Goal: Transaction & Acquisition: Register for event/course

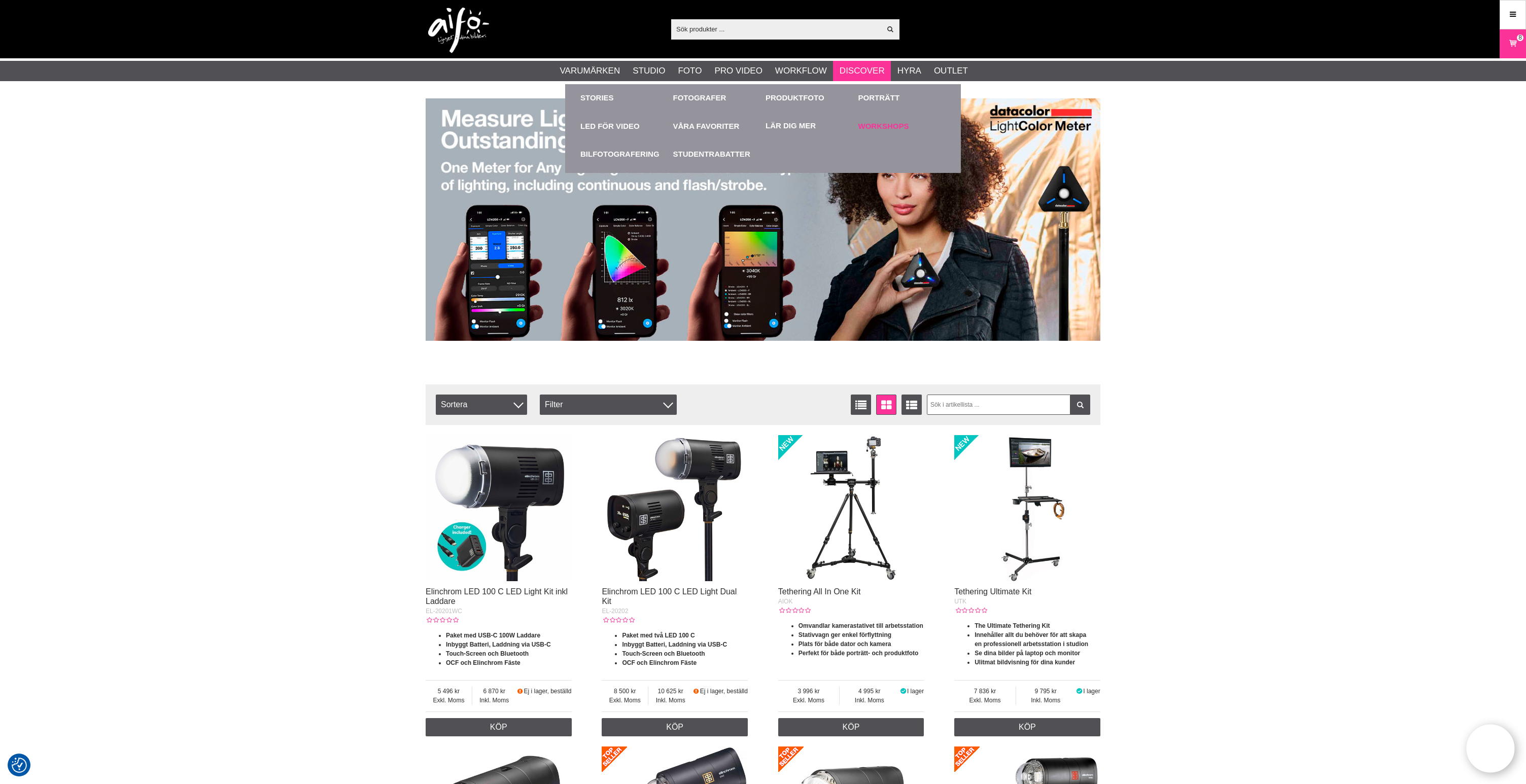
click at [874, 126] on link "Workshops" at bounding box center [902, 126] width 88 height 28
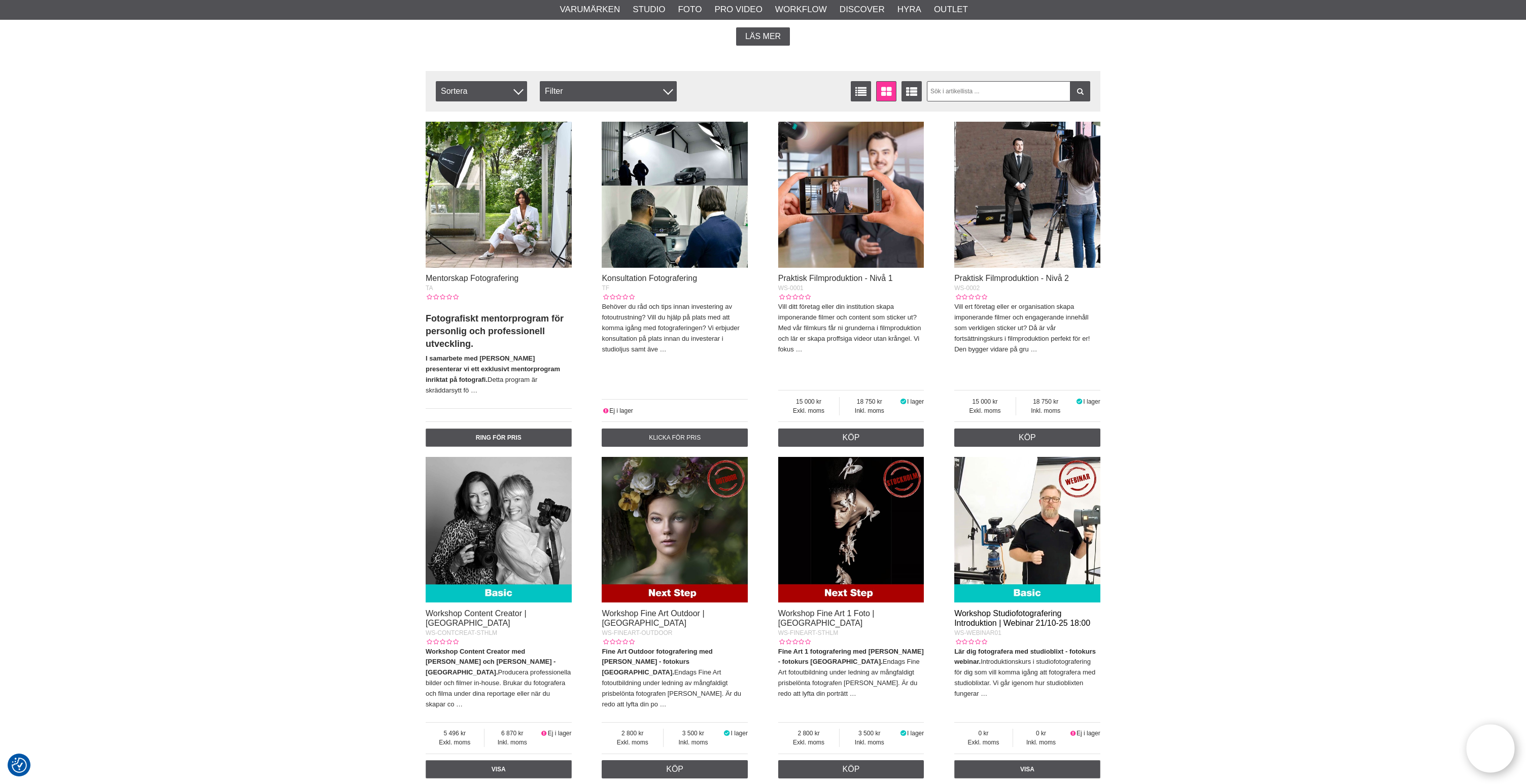
scroll to position [325, 0]
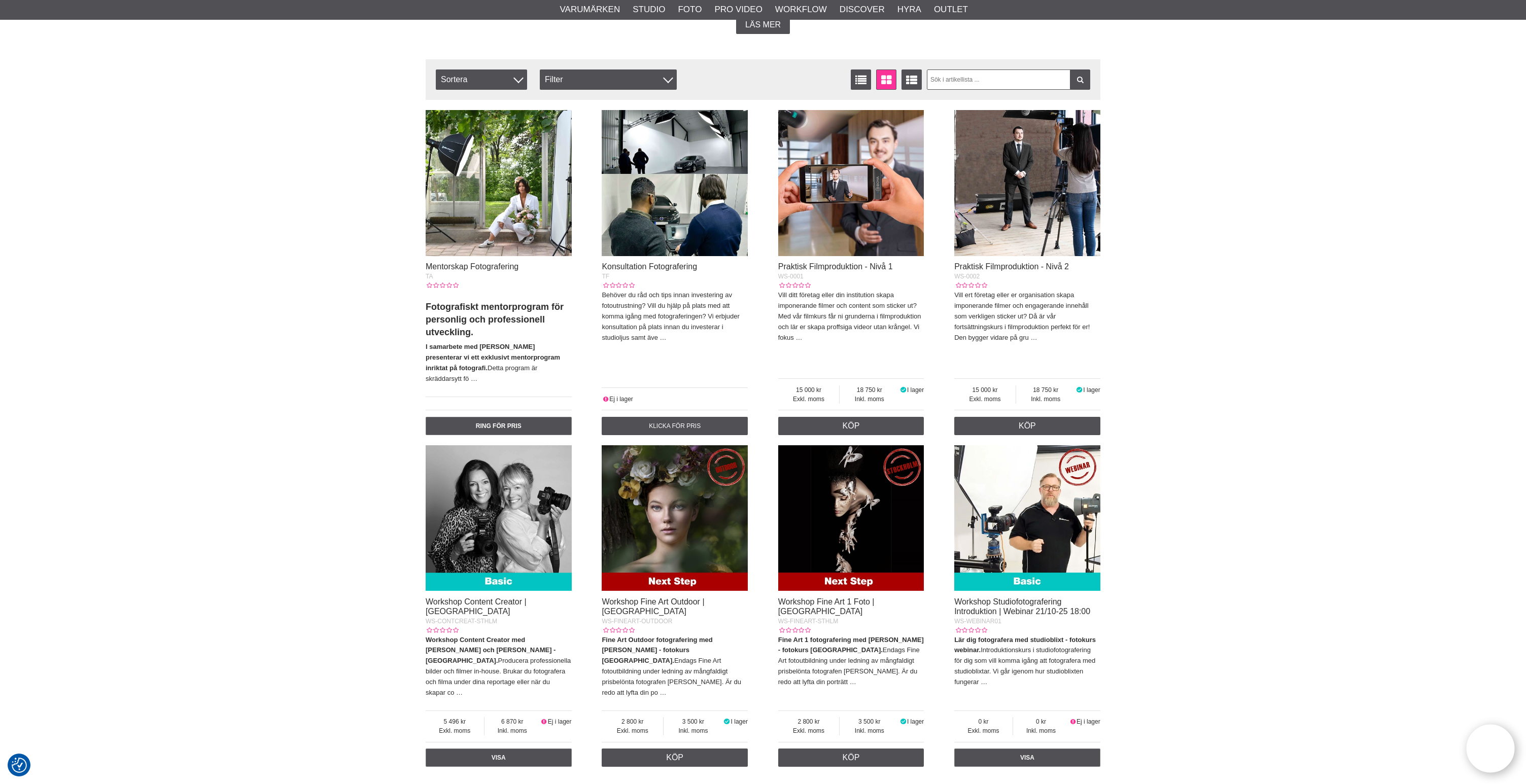
click at [1030, 513] on img at bounding box center [1027, 518] width 146 height 146
